Goal: Information Seeking & Learning: Learn about a topic

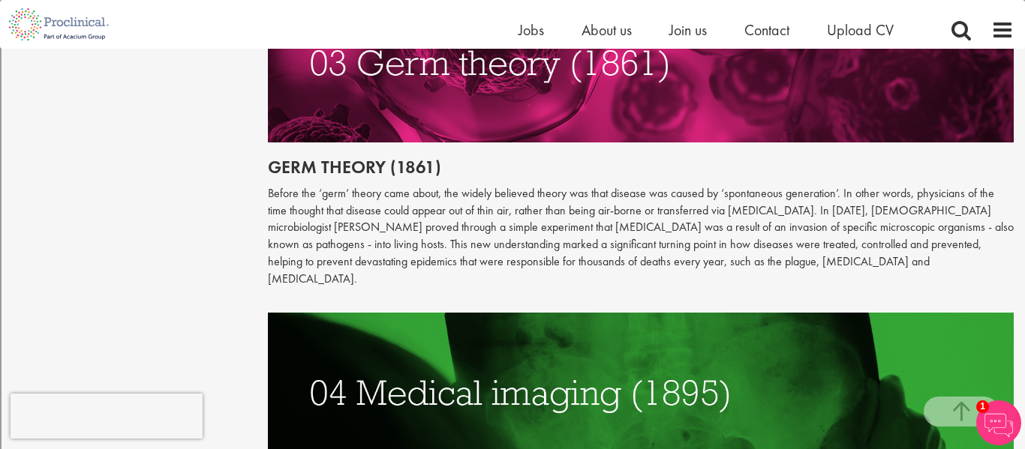
scroll to position [1508, 0]
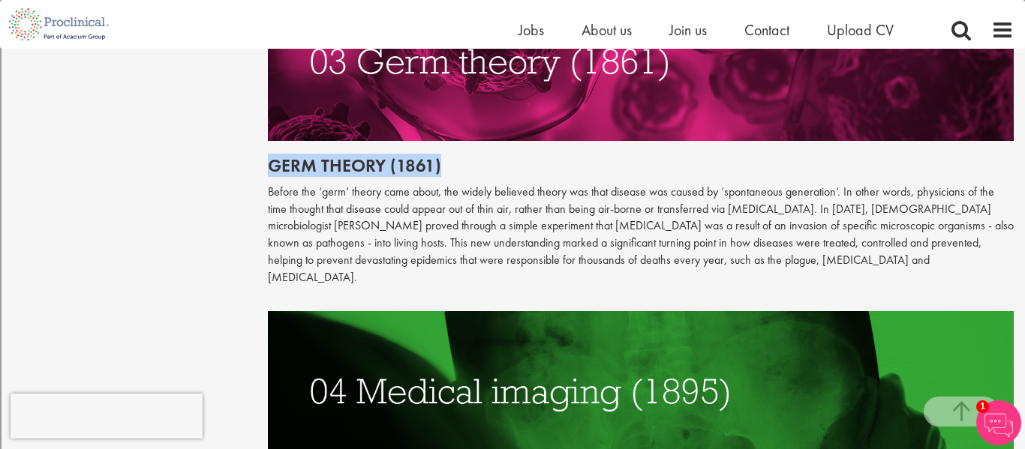
drag, startPoint x: 270, startPoint y: 148, endPoint x: 486, endPoint y: 134, distance: 216.5
copy h2 "Germ theory (1861)"
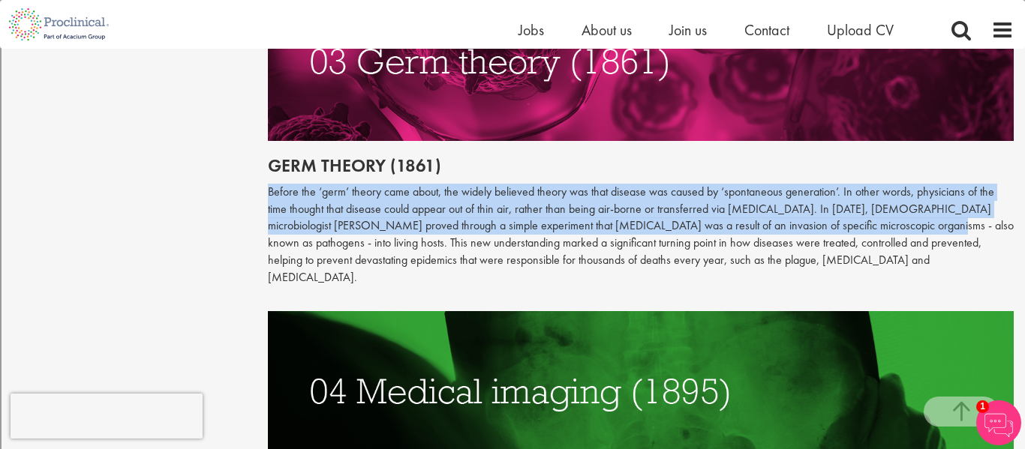
drag, startPoint x: 269, startPoint y: 173, endPoint x: 858, endPoint y: 206, distance: 590.7
click at [858, 206] on p "Before the ‘germ’ theory came about, the widely believed theory was that diseas…" at bounding box center [641, 235] width 747 height 103
copy p "Before the ‘germ’ theory came about, the widely believed theory was that diseas…"
click at [577, 245] on p "Before the ‘germ’ theory came about, the widely believed theory was that diseas…" at bounding box center [641, 235] width 747 height 103
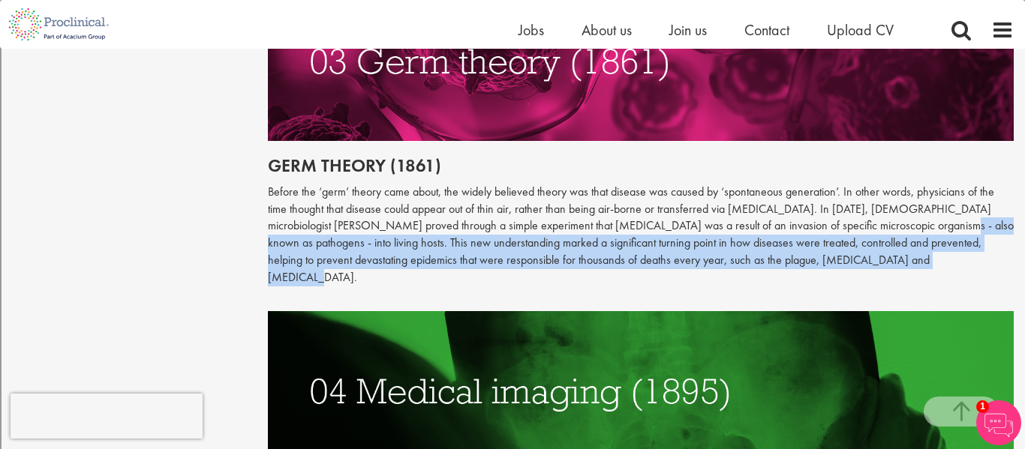
drag, startPoint x: 865, startPoint y: 209, endPoint x: 820, endPoint y: 239, distance: 53.7
click at [820, 239] on p "Before the ‘germ’ theory came about, the widely believed theory was that diseas…" at bounding box center [641, 235] width 747 height 103
copy p "also known as pathogens - into living hosts. This new understanding marked a si…"
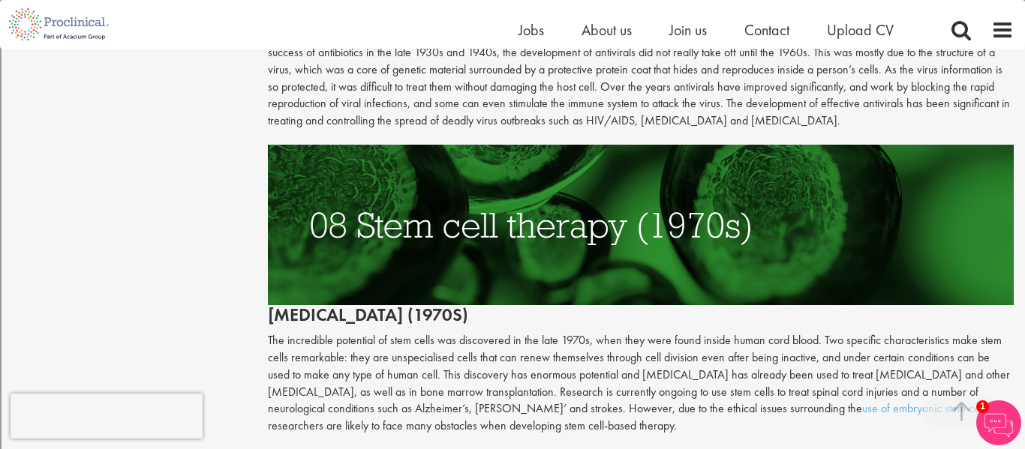
scroll to position [3095, 0]
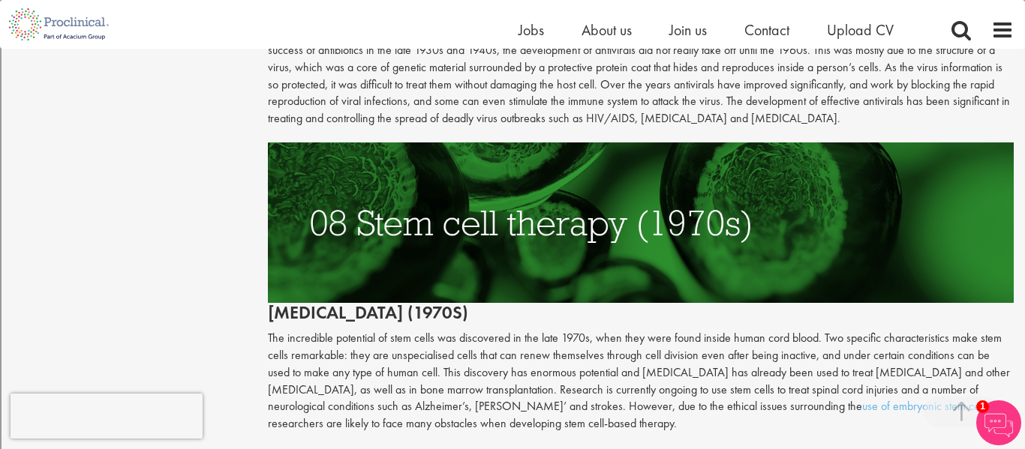
drag, startPoint x: 270, startPoint y: 260, endPoint x: 500, endPoint y: 259, distance: 230.4
click at [500, 259] on h2 "[MEDICAL_DATA] (1970s)" at bounding box center [641, 233] width 747 height 180
copy h2 "[MEDICAL_DATA] (1970s)"
click at [704, 159] on img at bounding box center [641, 223] width 747 height 160
click at [624, 330] on p "The incredible potential of stem cells was discovered in the late 1970s, when t…" at bounding box center [641, 381] width 747 height 103
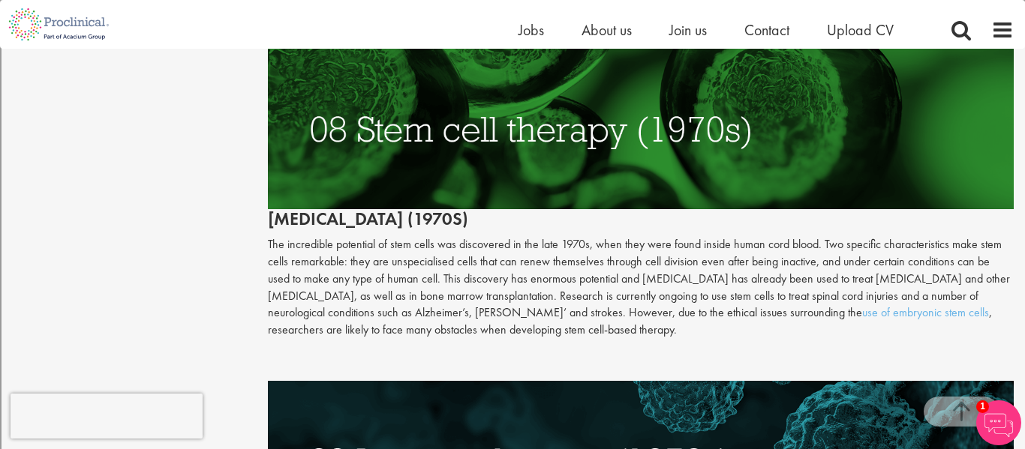
scroll to position [3191, 0]
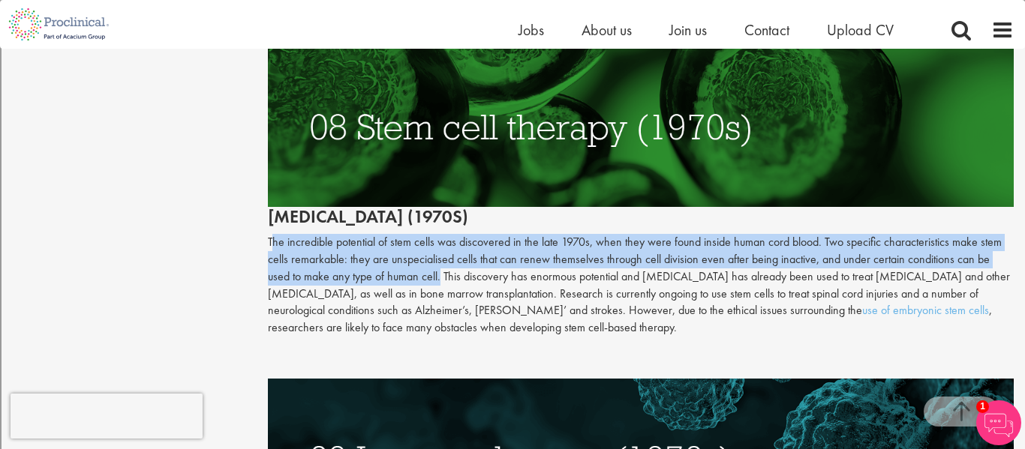
drag, startPoint x: 271, startPoint y: 189, endPoint x: 414, endPoint y: 225, distance: 147.8
click at [414, 234] on p "The incredible potential of stem cells was discovered in the late 1970s, when t…" at bounding box center [641, 285] width 747 height 103
copy p "he incredible potential of stem cells was discovered in the late 1970s, when th…"
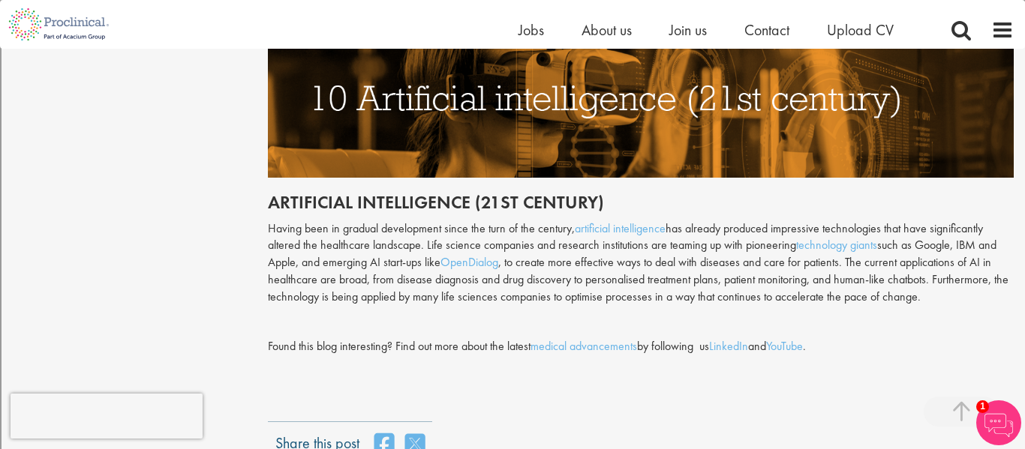
scroll to position [3837, 0]
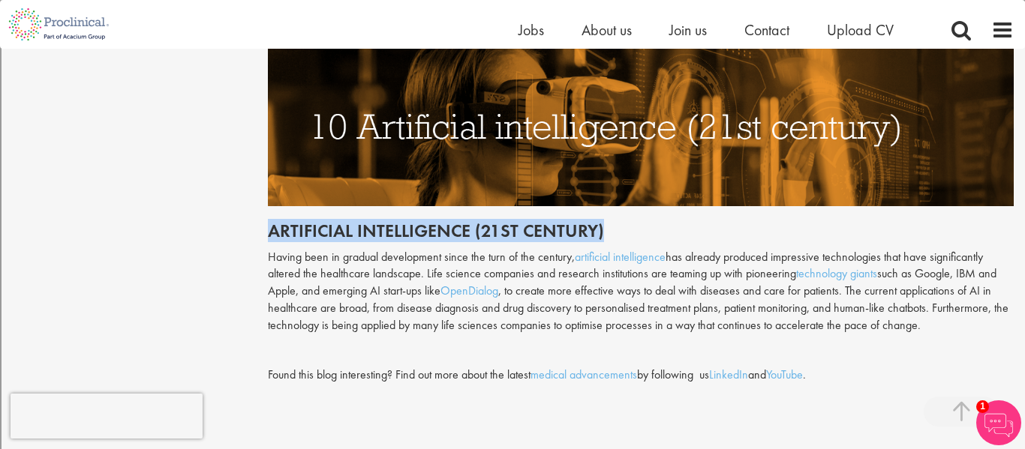
drag, startPoint x: 272, startPoint y: 180, endPoint x: 619, endPoint y: 178, distance: 347.4
click at [619, 221] on h2 "Artificial intelligence (21st century)" at bounding box center [641, 231] width 747 height 20
copy h2 "Artificial intelligence (21st century)"
click at [278, 249] on p "Having been in gradual development since the turn of the century, artificial in…" at bounding box center [641, 292] width 747 height 86
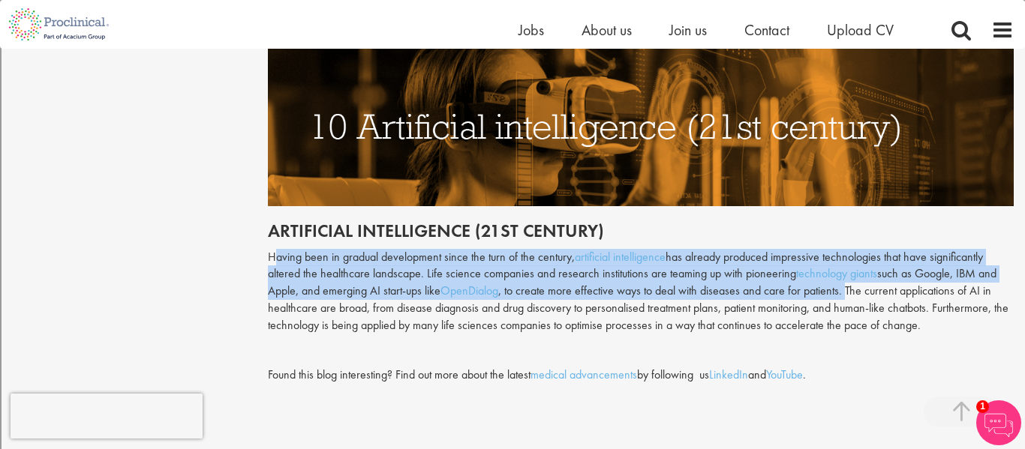
drag, startPoint x: 272, startPoint y: 202, endPoint x: 847, endPoint y: 241, distance: 576.8
click at [847, 249] on p "Having been in gradual development since the turn of the century, artificial in…" at bounding box center [641, 292] width 747 height 86
copy p "aving been in gradual development since the turn of the century, artificial int…"
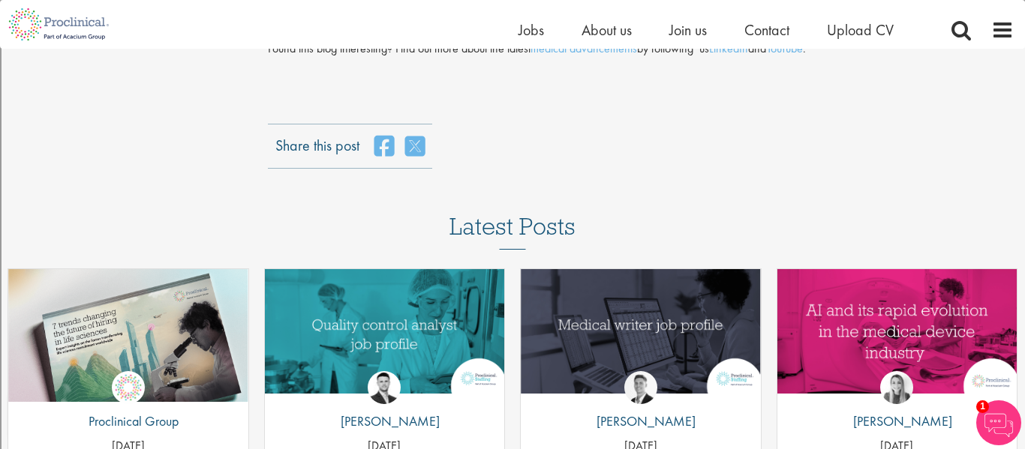
scroll to position [4230, 0]
